Goal: Information Seeking & Learning: Check status

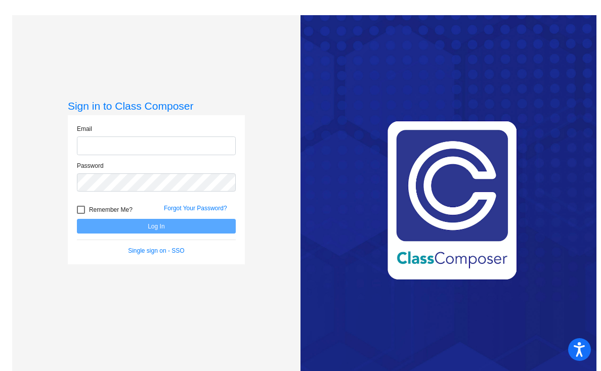
type input "[EMAIL_ADDRESS][PERSON_NAME][DOMAIN_NAME]"
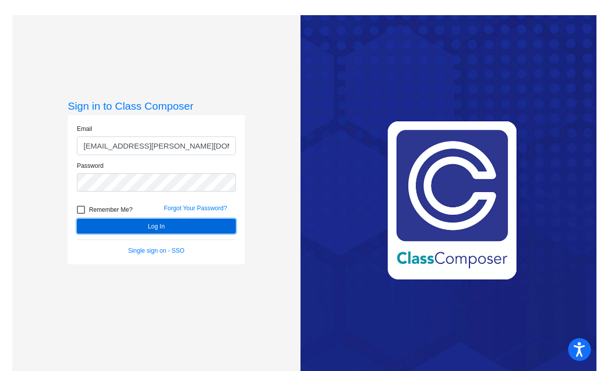
click at [180, 225] on button "Log In" at bounding box center [156, 226] width 159 height 15
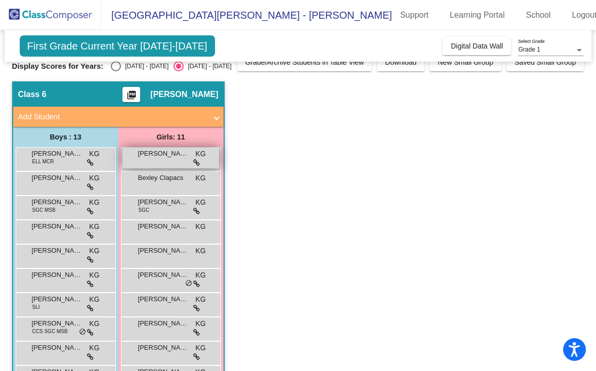
scroll to position [14, 0]
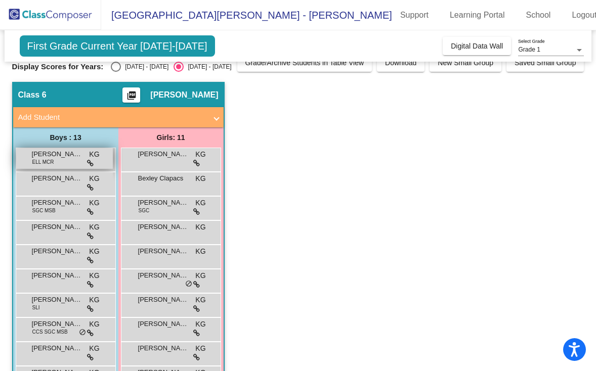
click at [48, 158] on span "ELL MCR" at bounding box center [43, 162] width 22 height 8
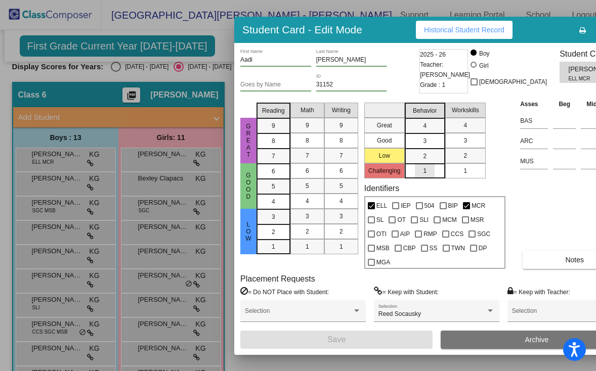
click at [424, 174] on mat-list-option "1" at bounding box center [425, 170] width 40 height 15
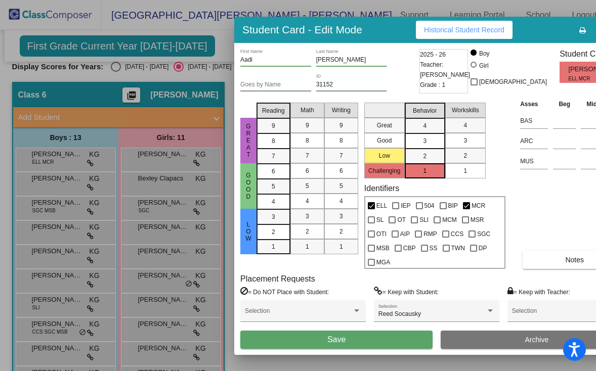
click at [424, 174] on mat-list-option "1" at bounding box center [425, 170] width 40 height 15
click at [415, 157] on div "2" at bounding box center [425, 156] width 20 height 15
click at [415, 171] on div "1" at bounding box center [425, 170] width 20 height 15
click at [415, 158] on div "2" at bounding box center [425, 156] width 20 height 15
click at [415, 134] on div "3" at bounding box center [425, 125] width 20 height 15
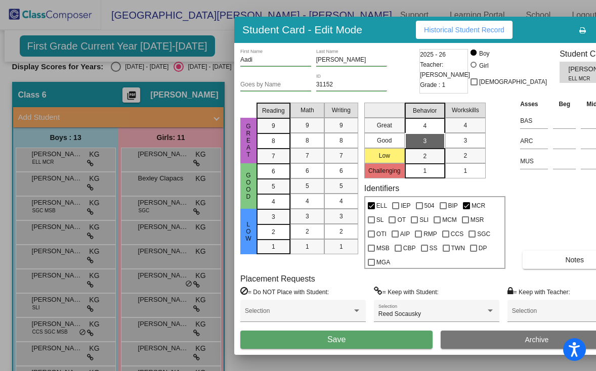
click at [415, 125] on div "4" at bounding box center [425, 125] width 20 height 15
click at [423, 122] on span "4" at bounding box center [425, 125] width 4 height 9
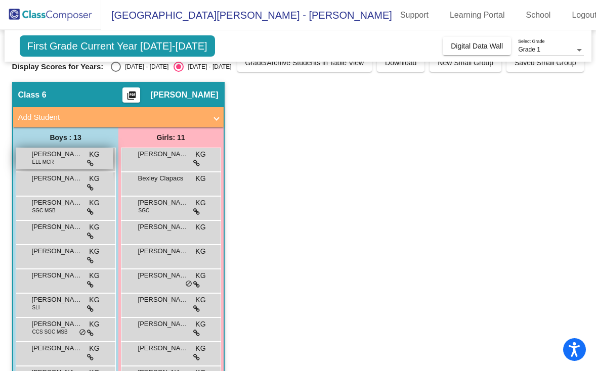
click at [58, 162] on div "[PERSON_NAME] ELL MCR KG lock do_not_disturb_alt" at bounding box center [64, 158] width 97 height 21
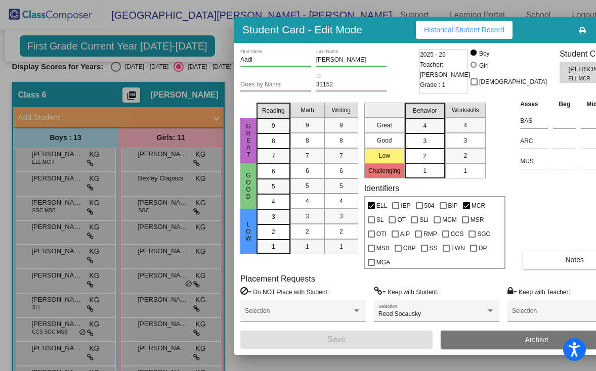
scroll to position [0, 0]
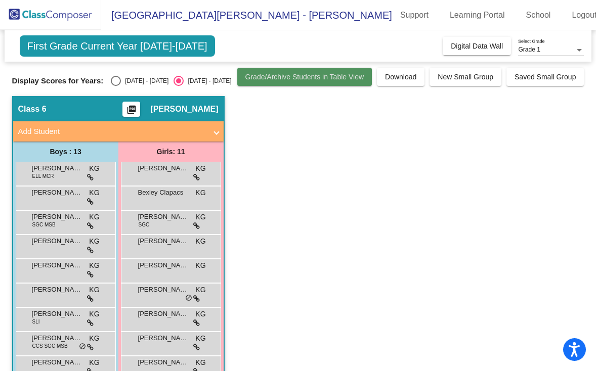
click at [268, 81] on button "Grade/Archive Students in Table View" at bounding box center [304, 77] width 135 height 18
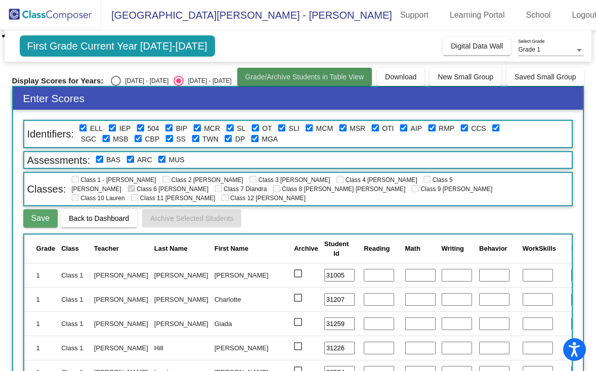
click at [259, 83] on button "Grade/Archive Students in Table View" at bounding box center [304, 77] width 135 height 18
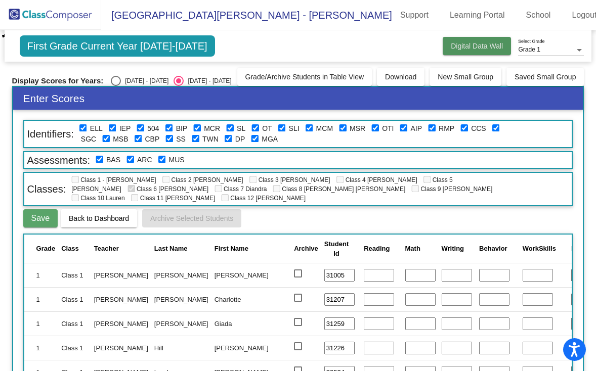
click at [478, 42] on span "Digital Data Wall" at bounding box center [477, 46] width 52 height 8
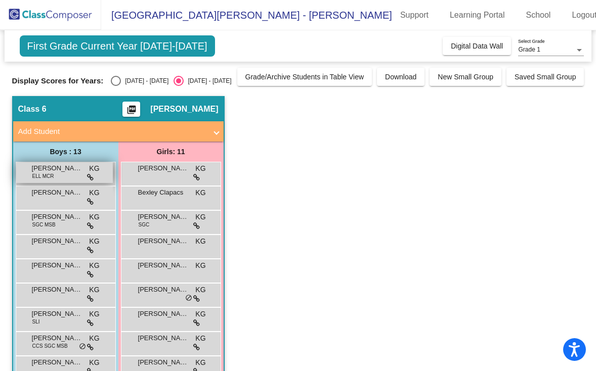
click at [66, 171] on span "[PERSON_NAME]" at bounding box center [57, 168] width 51 height 10
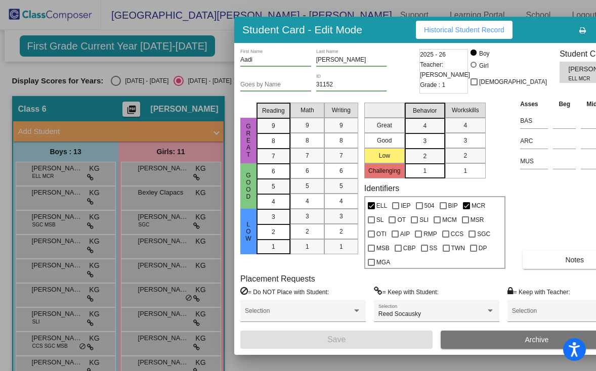
click at [58, 206] on div at bounding box center [298, 185] width 596 height 371
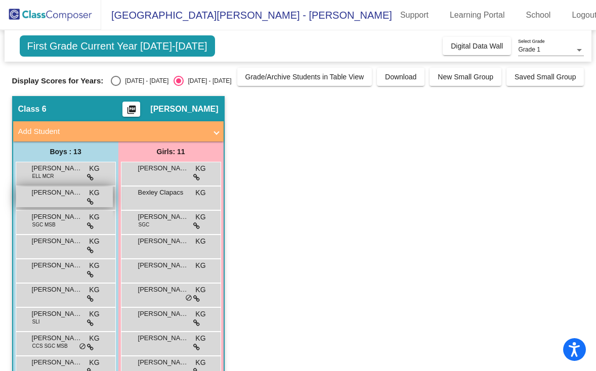
click at [58, 206] on div "[DEMOGRAPHIC_DATA][PERSON_NAME] KG lock do_not_disturb_alt" at bounding box center [64, 197] width 97 height 21
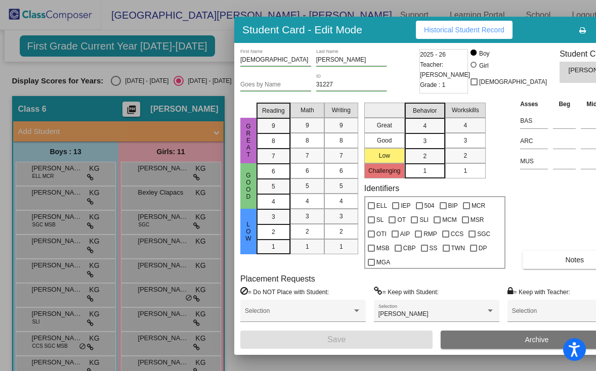
click at [68, 174] on div at bounding box center [298, 185] width 596 height 371
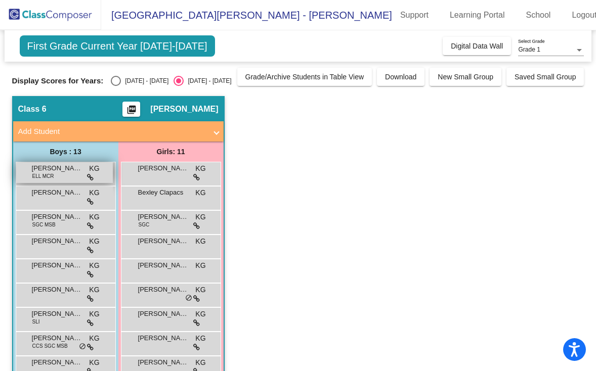
click at [68, 173] on div "[PERSON_NAME] ELL MCR KG lock do_not_disturb_alt" at bounding box center [64, 172] width 97 height 21
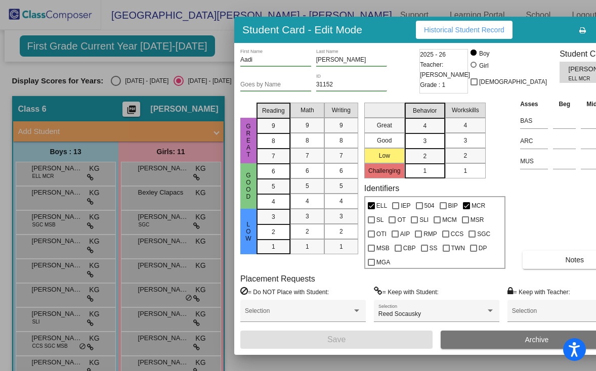
click at [160, 178] on div at bounding box center [298, 185] width 596 height 371
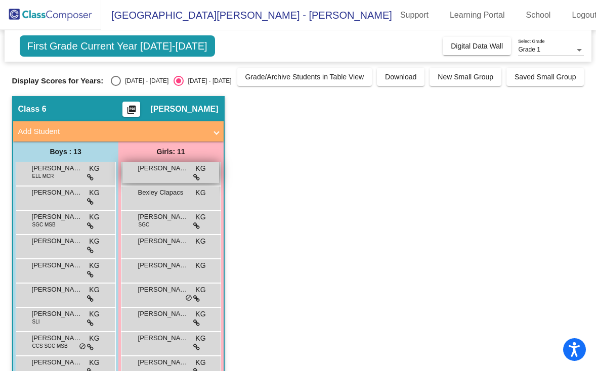
click at [160, 178] on div "[PERSON_NAME] KG lock do_not_disturb_alt" at bounding box center [170, 172] width 97 height 21
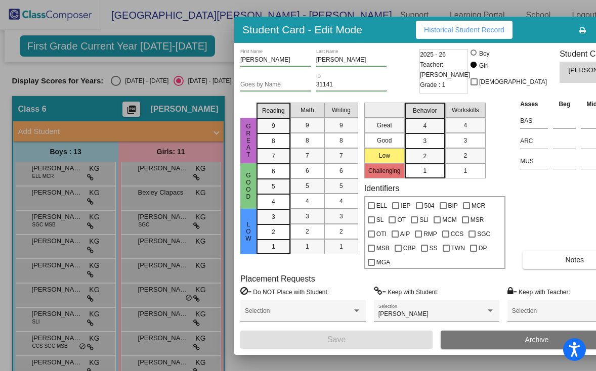
click at [191, 231] on div at bounding box center [298, 185] width 596 height 371
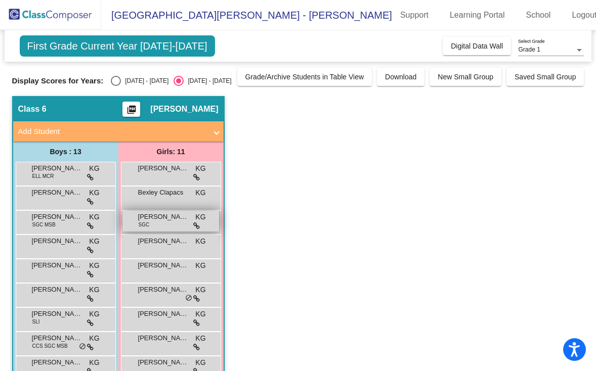
click at [168, 226] on div "[PERSON_NAME] SGC KG lock do_not_disturb_alt" at bounding box center [170, 221] width 97 height 21
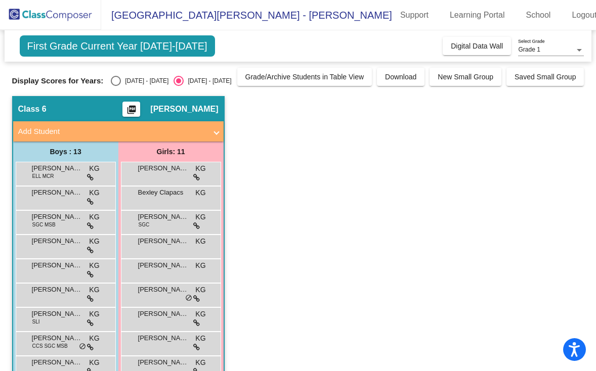
click at [138, 110] on mat-icon "picture_as_pdf" at bounding box center [131, 112] width 12 height 14
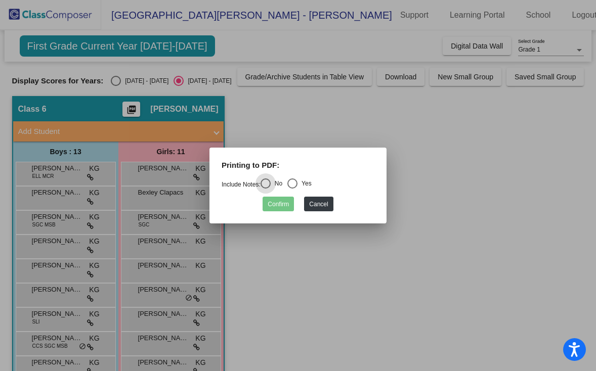
click at [297, 183] on div "Select an option" at bounding box center [292, 184] width 10 height 10
click at [292, 189] on input "Yes" at bounding box center [292, 189] width 1 height 1
radio input "true"
click at [280, 203] on button "Confirm" at bounding box center [278, 204] width 31 height 15
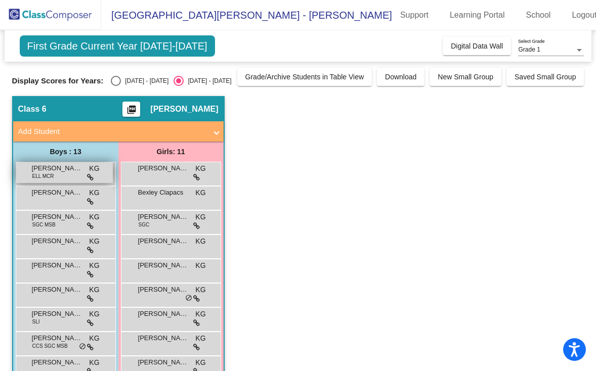
click at [71, 177] on div "[PERSON_NAME] ELL MCR KG lock do_not_disturb_alt" at bounding box center [64, 172] width 97 height 21
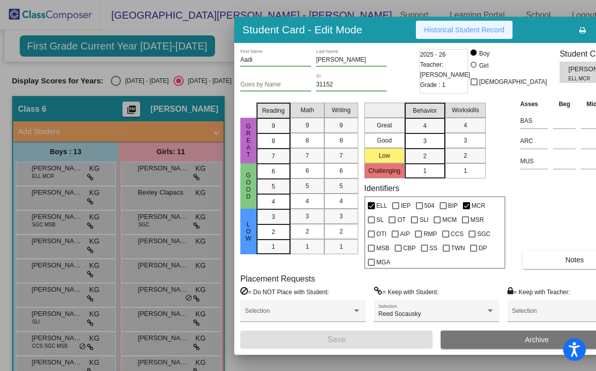
click at [481, 35] on button "Historical Student Record" at bounding box center [464, 30] width 97 height 18
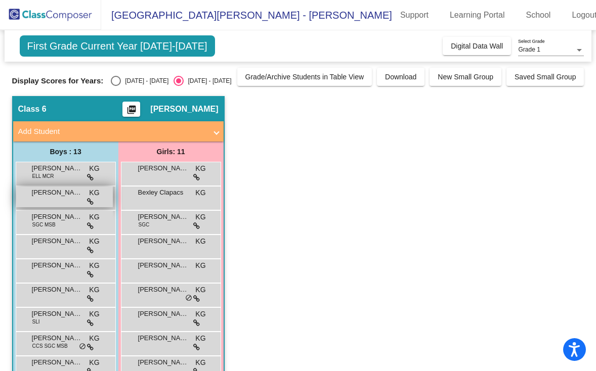
click at [70, 199] on div "[DEMOGRAPHIC_DATA][PERSON_NAME] KG lock do_not_disturb_alt" at bounding box center [64, 197] width 97 height 21
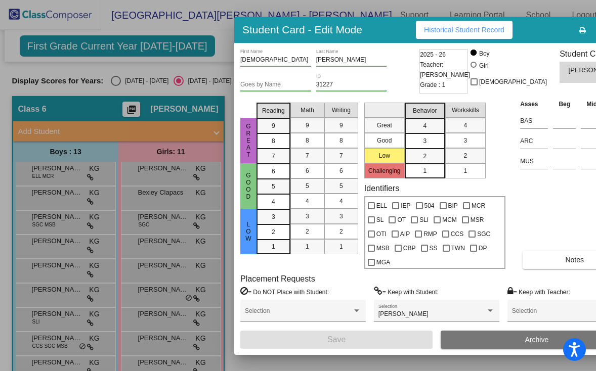
click at [451, 30] on span "Historical Student Record" at bounding box center [464, 30] width 80 height 8
click at [56, 221] on div at bounding box center [298, 185] width 596 height 371
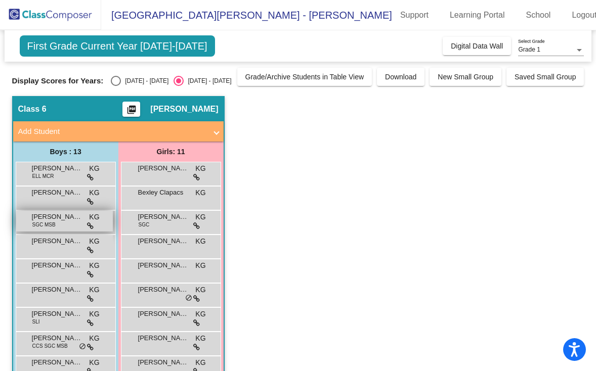
click at [54, 225] on span "SGC MSB" at bounding box center [43, 225] width 23 height 8
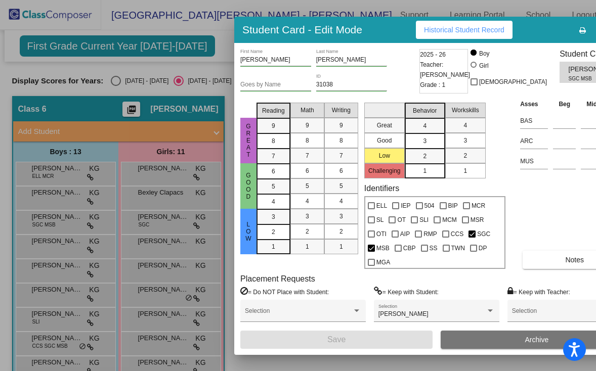
click at [458, 27] on span "Historical Student Record" at bounding box center [464, 30] width 80 height 8
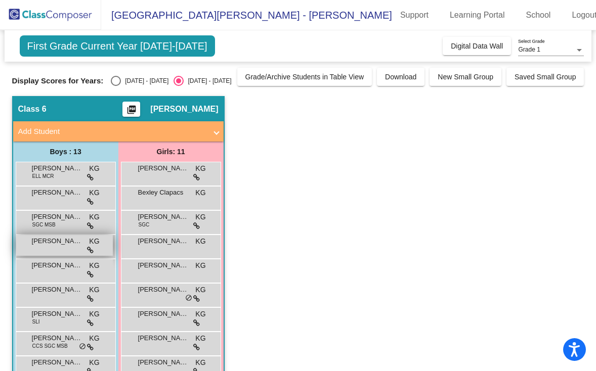
click at [61, 244] on span "[PERSON_NAME]" at bounding box center [57, 241] width 51 height 10
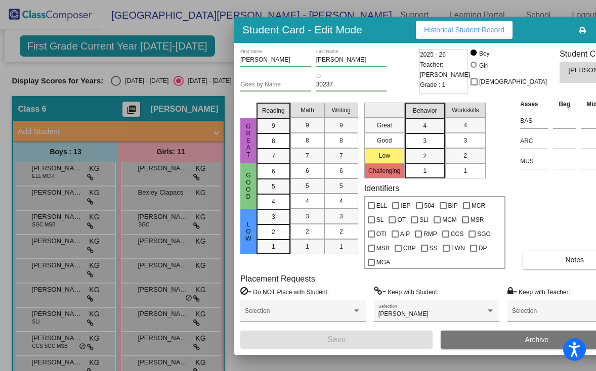
click at [453, 29] on span "Historical Student Record" at bounding box center [464, 30] width 80 height 8
click at [63, 277] on div at bounding box center [298, 185] width 596 height 371
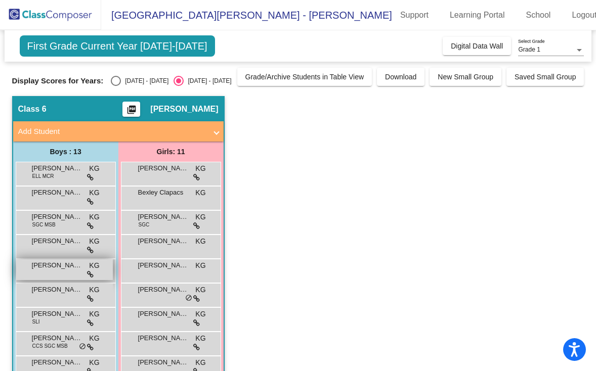
click at [63, 276] on div "[PERSON_NAME] KG lock do_not_disturb_alt" at bounding box center [64, 269] width 97 height 21
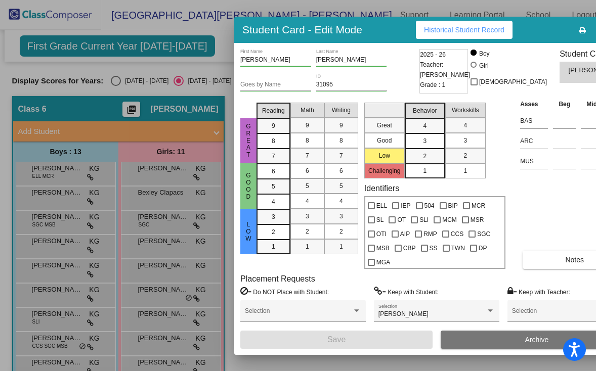
click at [439, 32] on span "Historical Student Record" at bounding box center [464, 30] width 80 height 8
click at [59, 295] on div at bounding box center [298, 185] width 596 height 371
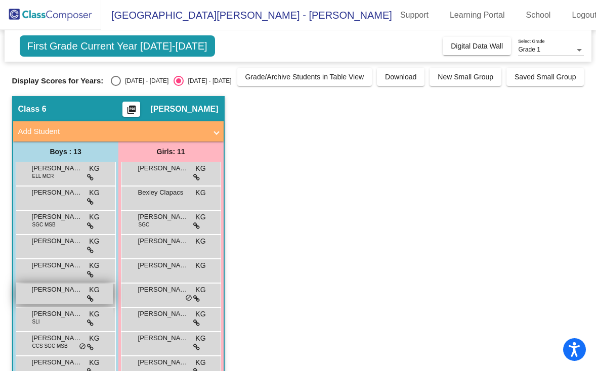
click at [52, 296] on div "[PERSON_NAME] KG lock do_not_disturb_alt" at bounding box center [64, 294] width 97 height 21
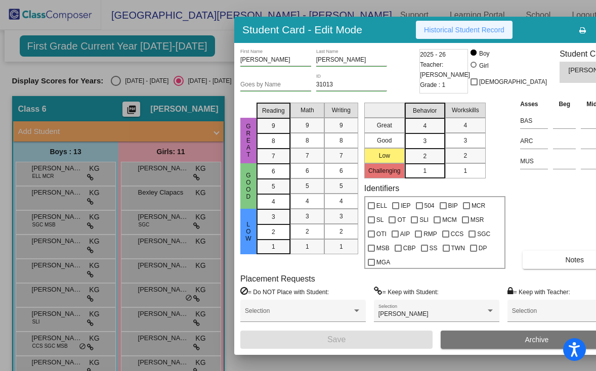
click at [452, 28] on span "Historical Student Record" at bounding box center [464, 30] width 80 height 8
click at [73, 316] on div at bounding box center [298, 185] width 596 height 371
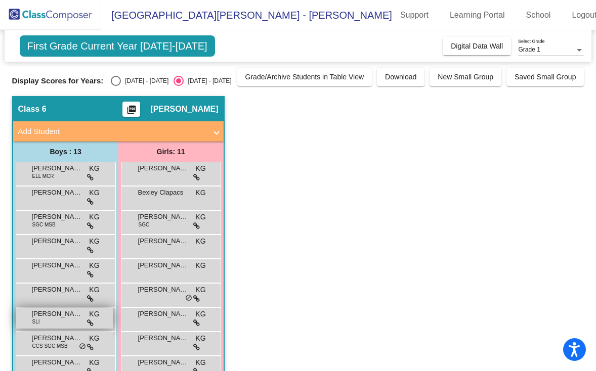
click at [57, 316] on span "[PERSON_NAME]" at bounding box center [57, 314] width 51 height 10
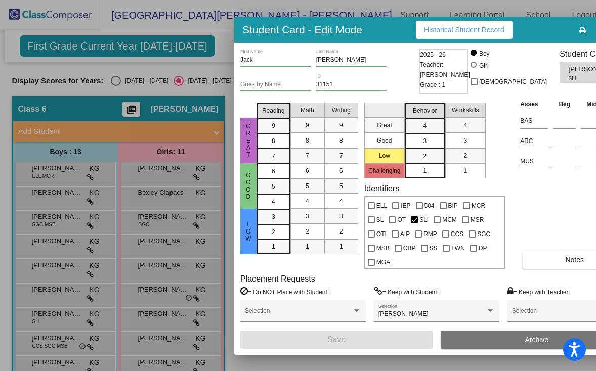
click at [424, 28] on span "Historical Student Record" at bounding box center [464, 30] width 80 height 8
click at [65, 286] on div at bounding box center [298, 185] width 596 height 371
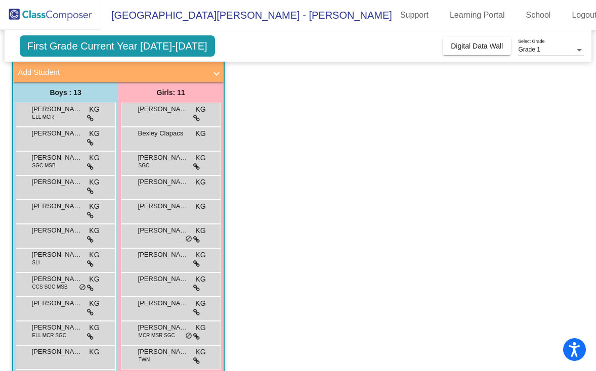
scroll to position [61, 0]
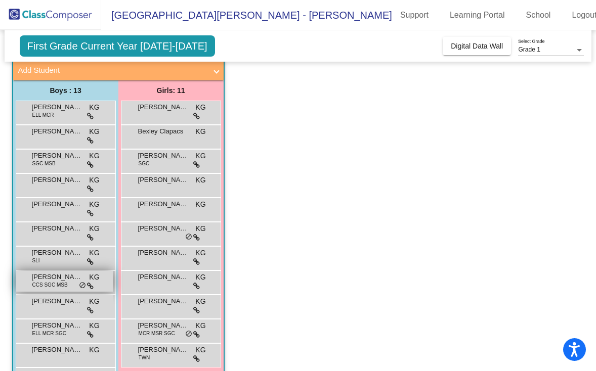
click at [63, 286] on span "CCS SGC MSB" at bounding box center [49, 285] width 35 height 8
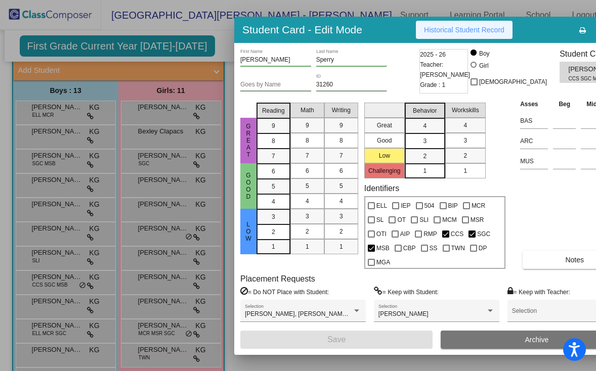
click at [447, 26] on span "Historical Student Record" at bounding box center [464, 30] width 80 height 8
click at [66, 302] on div at bounding box center [298, 185] width 596 height 371
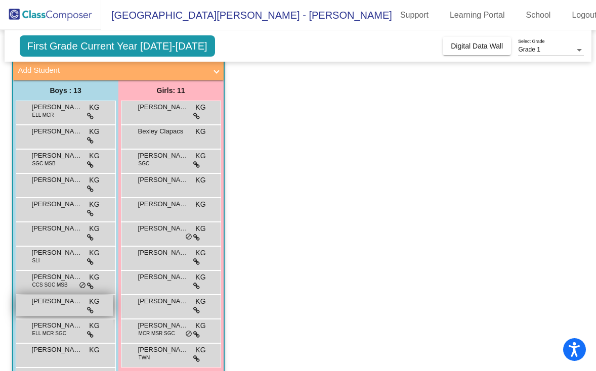
click at [57, 307] on div "[PERSON_NAME] KG lock do_not_disturb_alt" at bounding box center [64, 305] width 97 height 21
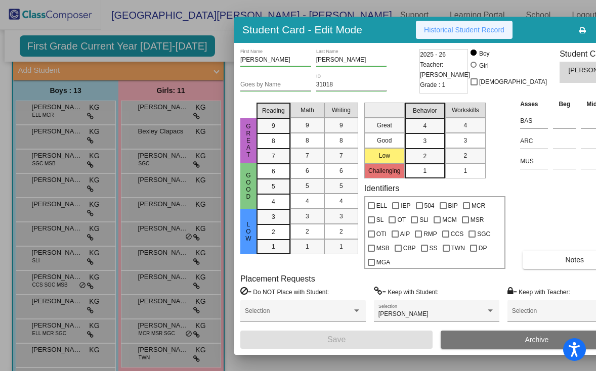
click at [430, 30] on span "Historical Student Record" at bounding box center [464, 30] width 80 height 8
click at [69, 332] on div at bounding box center [298, 185] width 596 height 371
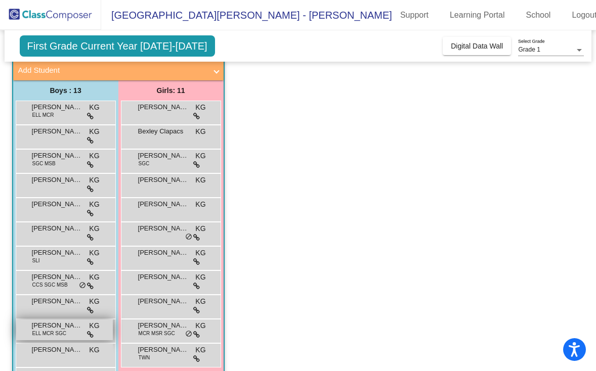
click at [55, 323] on span "[PERSON_NAME]" at bounding box center [57, 326] width 51 height 10
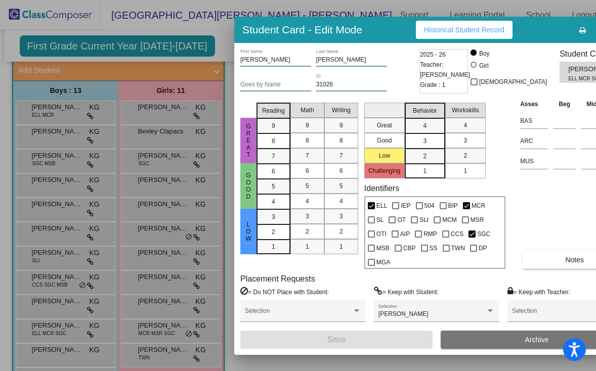
click at [430, 22] on button "Historical Student Record" at bounding box center [464, 30] width 97 height 18
click at [60, 351] on div at bounding box center [298, 185] width 596 height 371
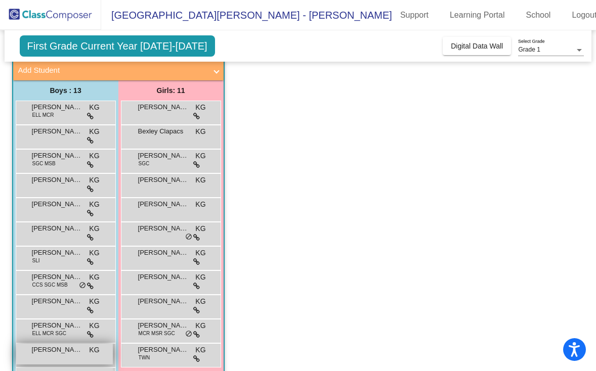
click at [44, 359] on div "[PERSON_NAME] KG lock do_not_disturb_alt" at bounding box center [64, 354] width 97 height 21
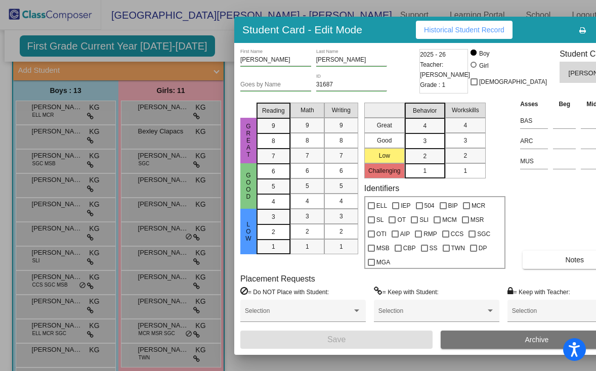
click at [445, 32] on span "Historical Student Record" at bounding box center [464, 30] width 80 height 8
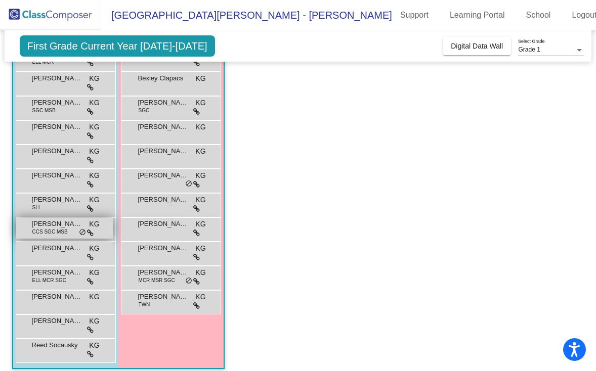
scroll to position [122, 0]
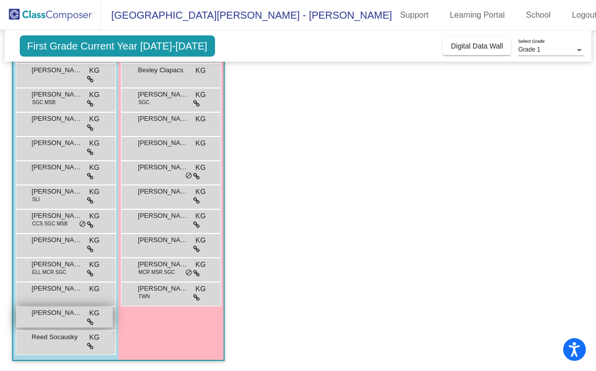
click at [64, 318] on div "[PERSON_NAME] KG lock do_not_disturb_alt" at bounding box center [64, 317] width 97 height 21
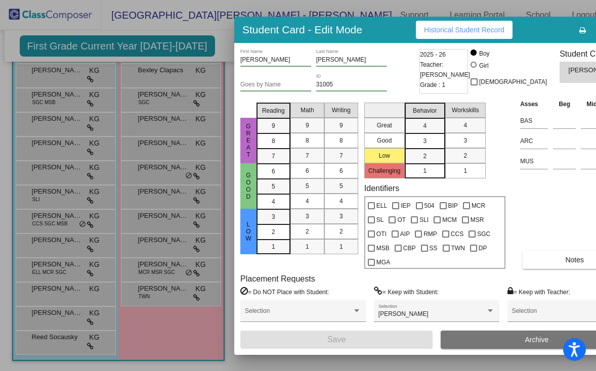
click at [444, 36] on button "Historical Student Record" at bounding box center [464, 30] width 97 height 18
click at [71, 313] on div at bounding box center [298, 185] width 596 height 371
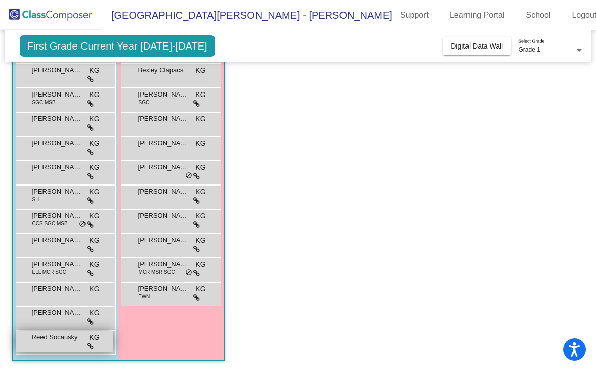
click at [60, 341] on span "Reed Socausky" at bounding box center [57, 337] width 51 height 10
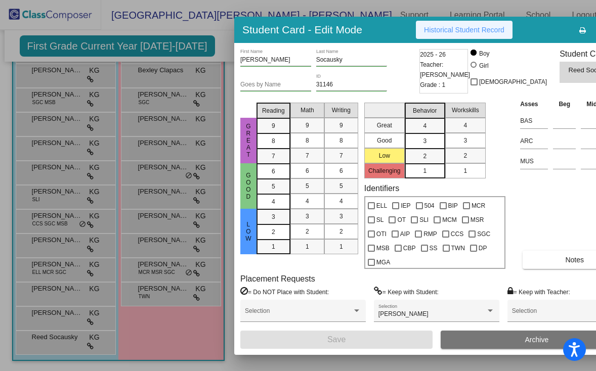
click at [424, 26] on span "Historical Student Record" at bounding box center [464, 30] width 80 height 8
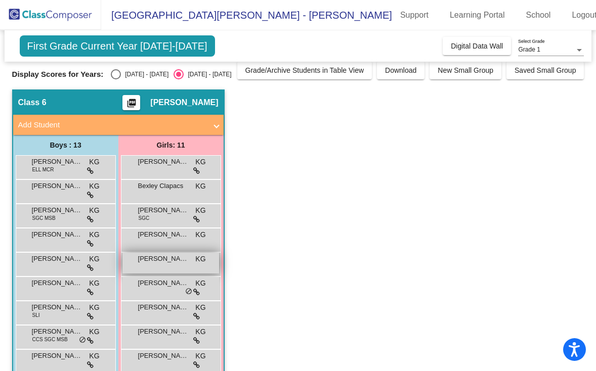
scroll to position [0, 0]
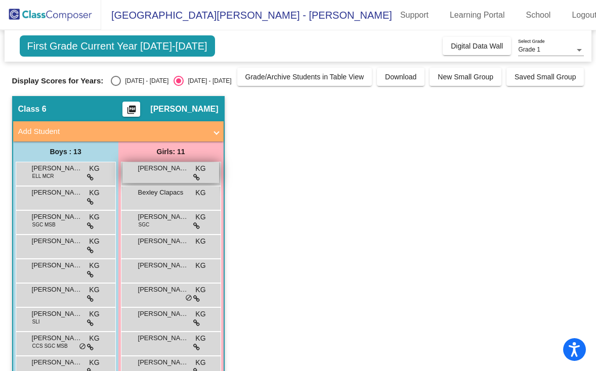
click at [186, 177] on div "[PERSON_NAME] KG lock do_not_disturb_alt" at bounding box center [170, 172] width 97 height 21
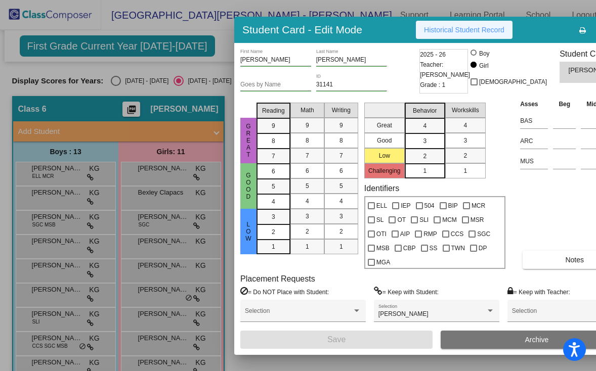
click at [477, 28] on span "Historical Student Record" at bounding box center [464, 30] width 80 height 8
click at [185, 178] on div at bounding box center [298, 185] width 596 height 371
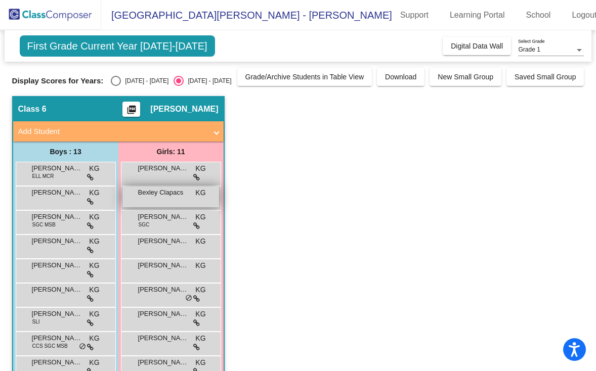
click at [176, 197] on span "Bexley Clapacs" at bounding box center [163, 193] width 51 height 10
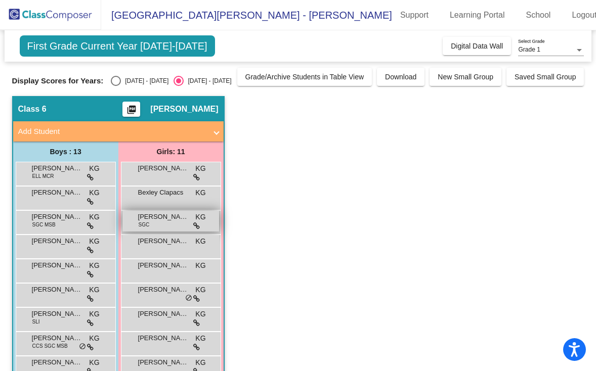
click at [171, 221] on span "[PERSON_NAME]" at bounding box center [163, 217] width 51 height 10
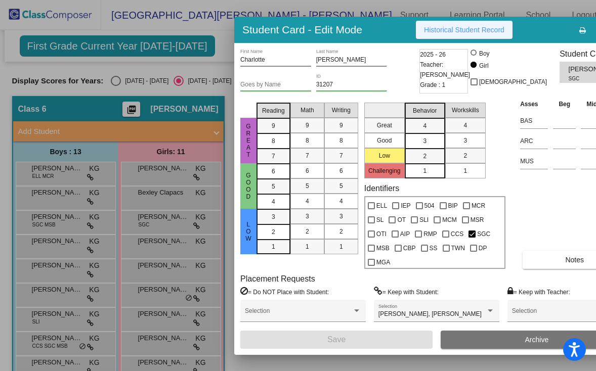
click at [478, 26] on span "Historical Student Record" at bounding box center [464, 30] width 80 height 8
click at [165, 224] on div at bounding box center [298, 185] width 596 height 371
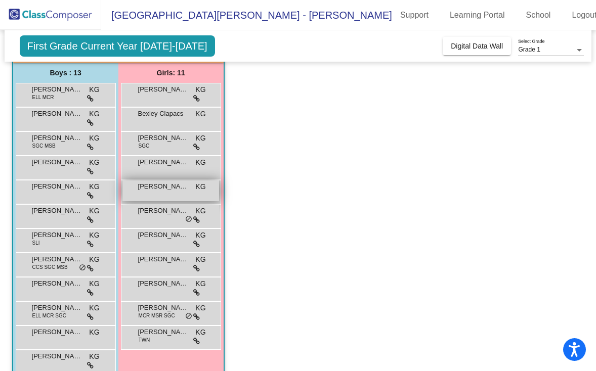
scroll to position [80, 0]
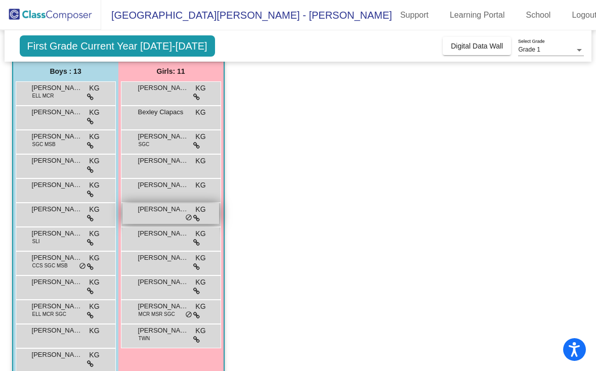
click at [160, 211] on span "[PERSON_NAME]" at bounding box center [163, 209] width 51 height 10
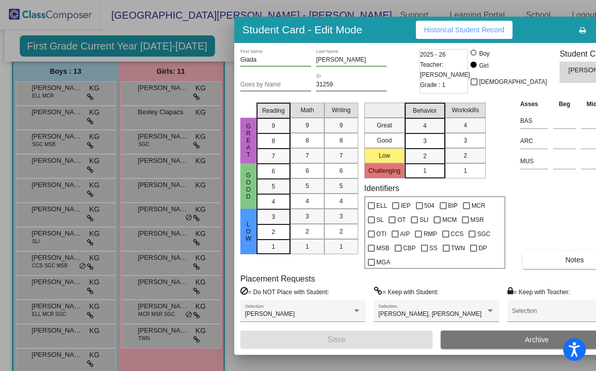
click at [465, 30] on span "Historical Student Record" at bounding box center [464, 30] width 80 height 8
click at [167, 169] on div at bounding box center [298, 185] width 596 height 371
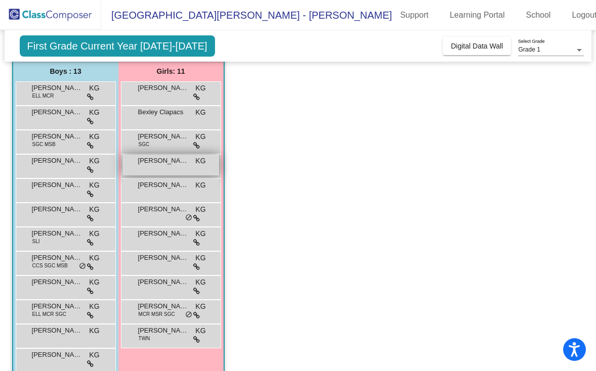
click at [165, 169] on div "[PERSON_NAME] KG lock do_not_disturb_alt" at bounding box center [170, 165] width 97 height 21
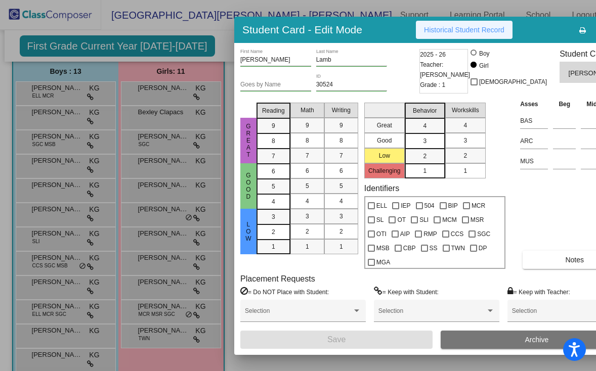
click at [452, 32] on span "Historical Student Record" at bounding box center [464, 30] width 80 height 8
click at [164, 169] on div at bounding box center [298, 185] width 596 height 371
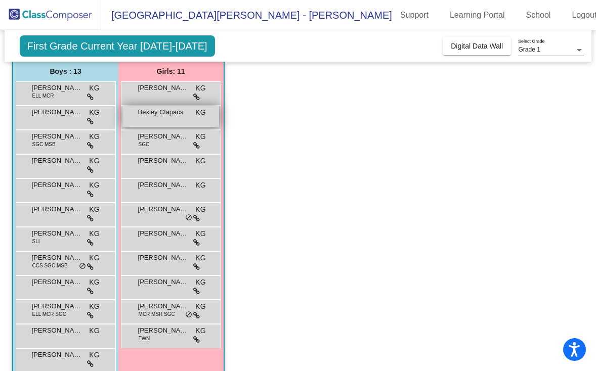
click at [168, 115] on span "Bexley Clapacs" at bounding box center [163, 112] width 51 height 10
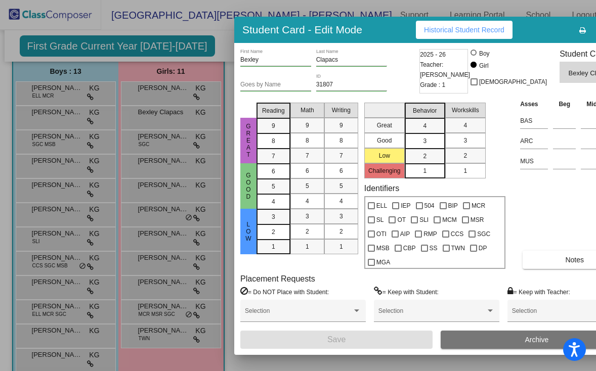
click at [453, 41] on div "Student Card - Edit Mode Historical Student Record" at bounding box center [436, 30] width 405 height 26
click at [447, 32] on span "Historical Student Record" at bounding box center [464, 30] width 80 height 8
click at [181, 194] on div at bounding box center [298, 185] width 596 height 371
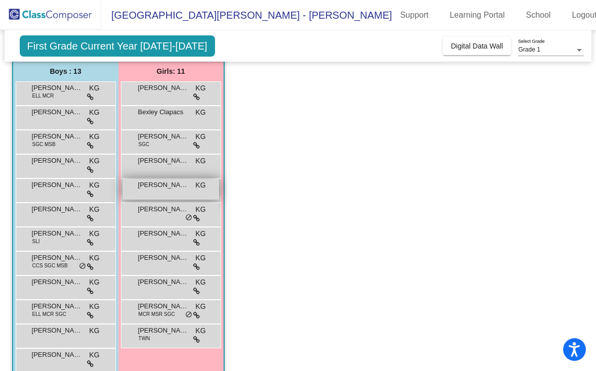
click at [171, 193] on div "Freja [PERSON_NAME] KG lock do_not_disturb_alt" at bounding box center [170, 189] width 97 height 21
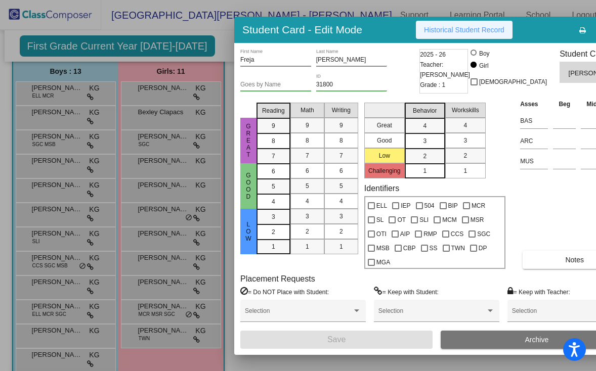
click at [459, 33] on span "Historical Student Record" at bounding box center [464, 30] width 80 height 8
click at [164, 192] on div at bounding box center [298, 185] width 596 height 371
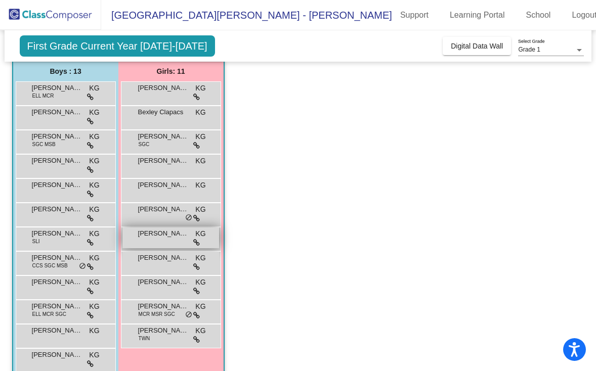
click at [165, 234] on span "[PERSON_NAME]" at bounding box center [163, 234] width 51 height 10
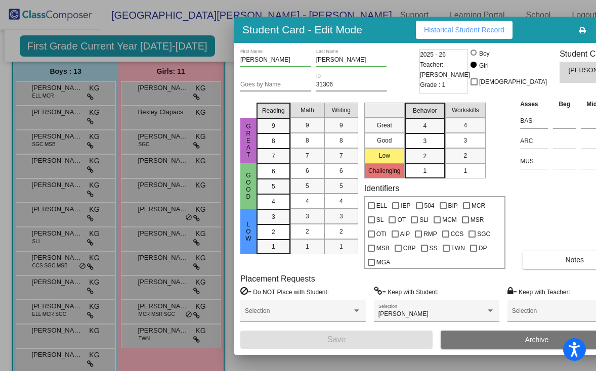
click at [456, 32] on span "Historical Student Record" at bounding box center [464, 30] width 80 height 8
click at [161, 241] on div at bounding box center [298, 185] width 596 height 371
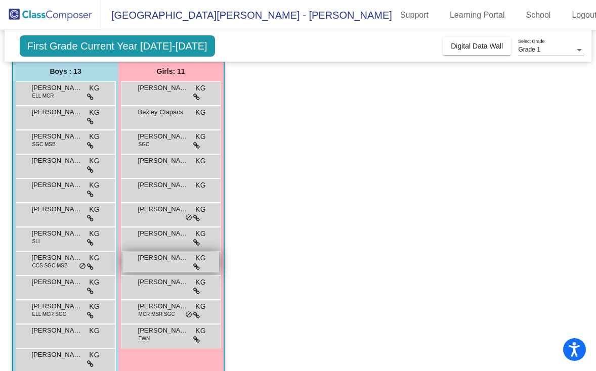
click at [163, 263] on div "[PERSON_NAME] KG lock do_not_disturb_alt" at bounding box center [170, 262] width 97 height 21
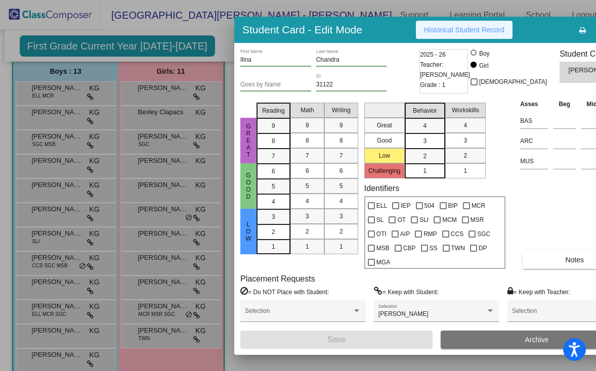
click at [443, 21] on button "Historical Student Record" at bounding box center [464, 30] width 97 height 18
click at [164, 275] on div at bounding box center [298, 185] width 596 height 371
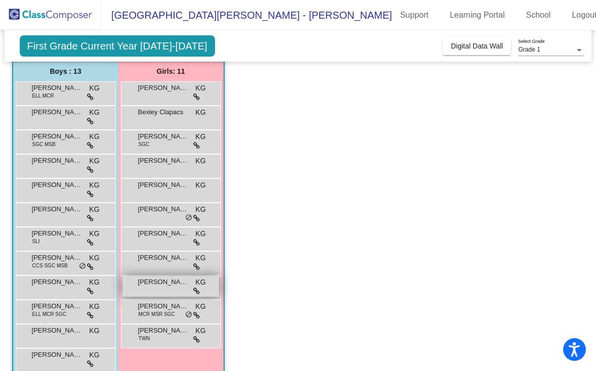
click at [165, 285] on span "[PERSON_NAME]" at bounding box center [163, 282] width 51 height 10
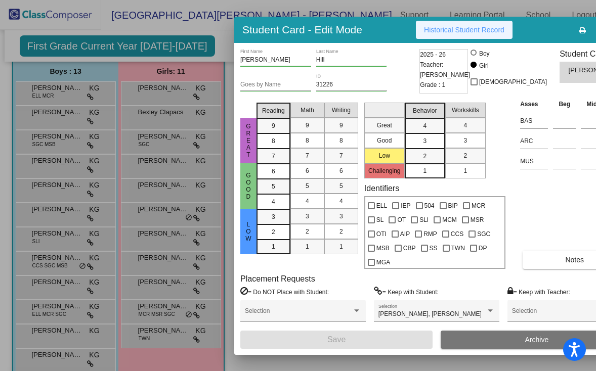
click at [448, 33] on button "Historical Student Record" at bounding box center [464, 30] width 97 height 18
click at [167, 286] on div at bounding box center [298, 185] width 596 height 371
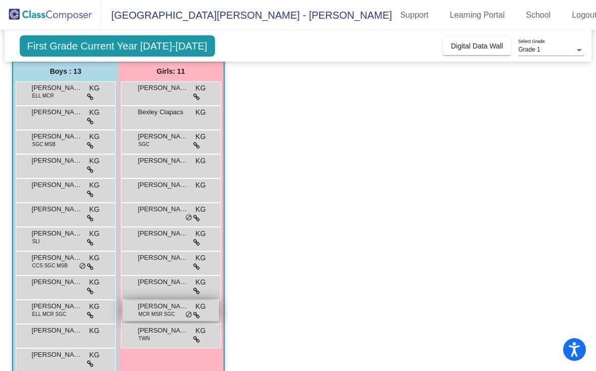
click at [164, 308] on span "[PERSON_NAME]" at bounding box center [163, 306] width 51 height 10
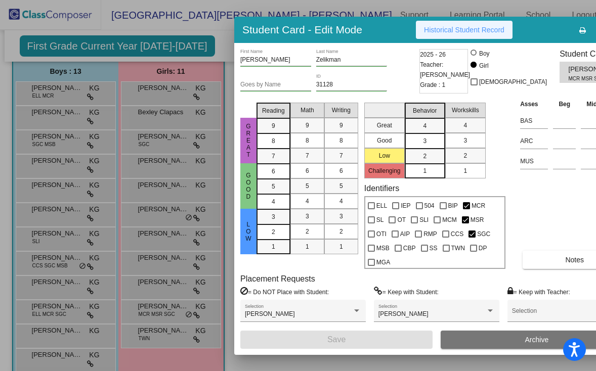
click at [437, 36] on button "Historical Student Record" at bounding box center [464, 30] width 97 height 18
click at [160, 336] on div at bounding box center [298, 185] width 596 height 371
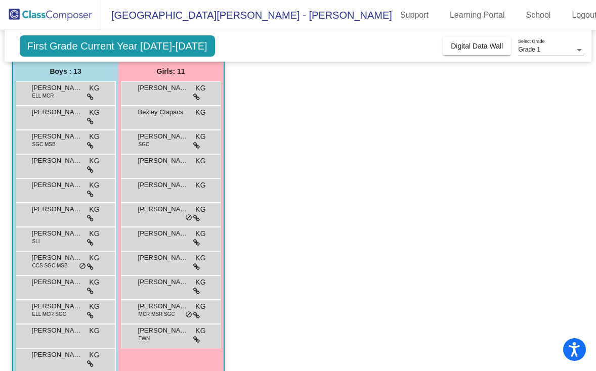
click at [160, 336] on div "[PERSON_NAME] TWN KG lock do_not_disturb_alt" at bounding box center [170, 335] width 97 height 21
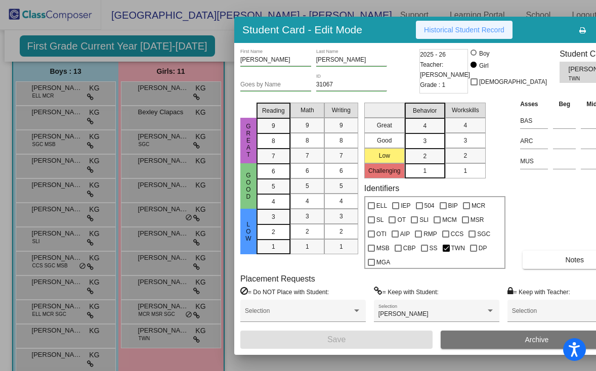
click at [445, 34] on button "Historical Student Record" at bounding box center [464, 30] width 97 height 18
click at [180, 268] on div at bounding box center [298, 185] width 596 height 371
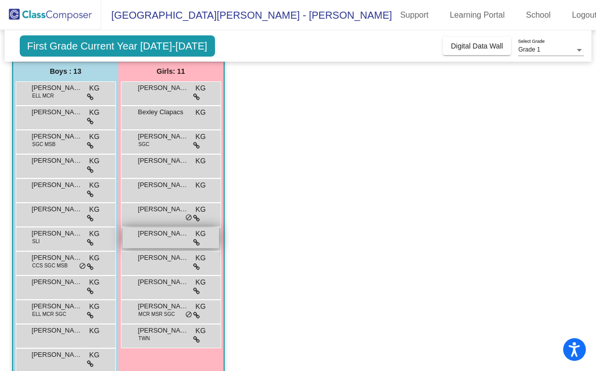
scroll to position [122, 0]
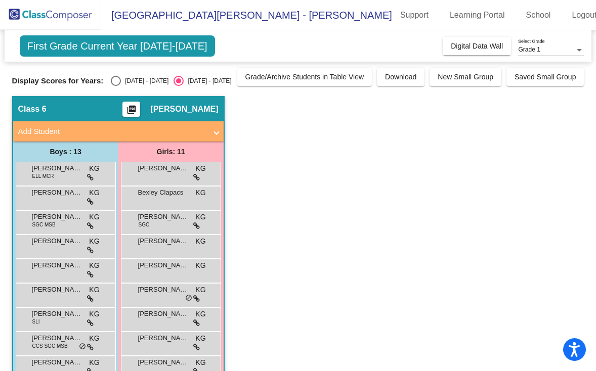
click at [163, 184] on div "[PERSON_NAME] KG lock do_not_disturb_alt" at bounding box center [171, 174] width 100 height 24
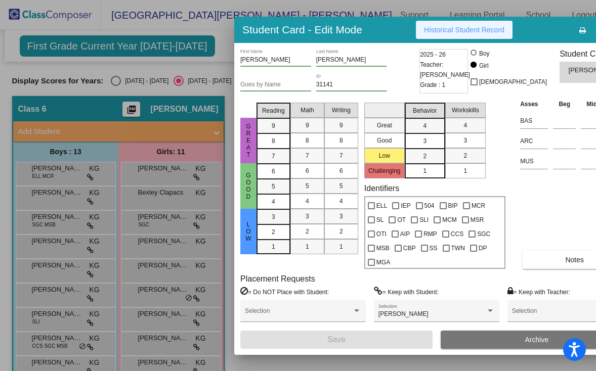
click at [458, 34] on button "Historical Student Record" at bounding box center [464, 30] width 97 height 18
